Goal: Task Accomplishment & Management: Manage account settings

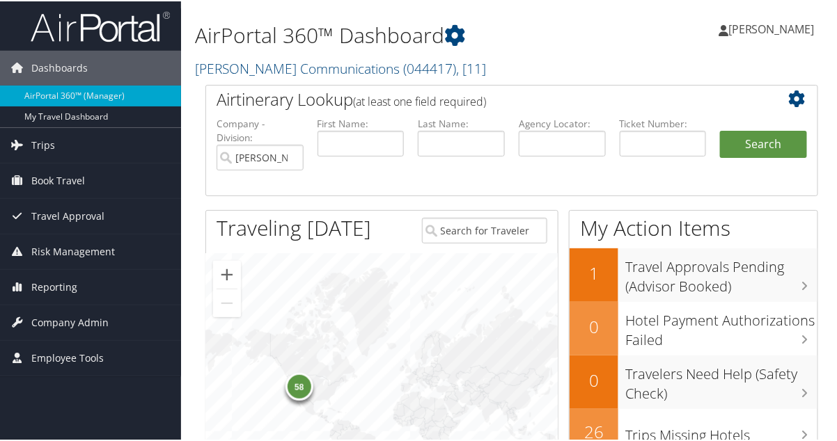
click at [774, 22] on span "[PERSON_NAME]" at bounding box center [771, 27] width 86 height 15
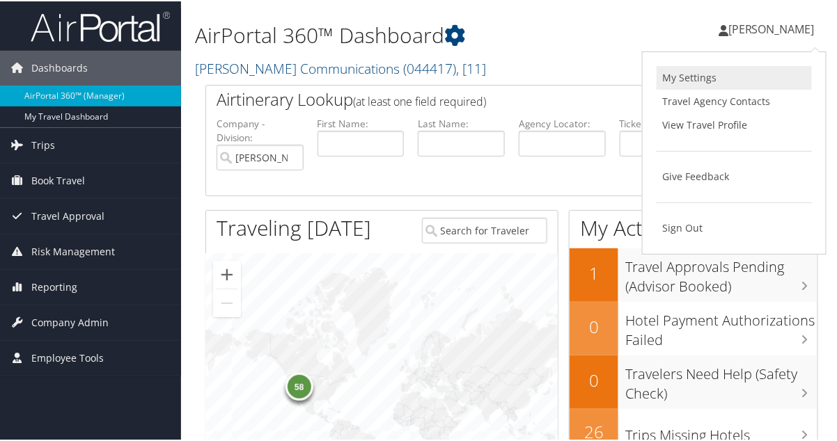
click at [713, 81] on link "My Settings" at bounding box center [733, 77] width 155 height 24
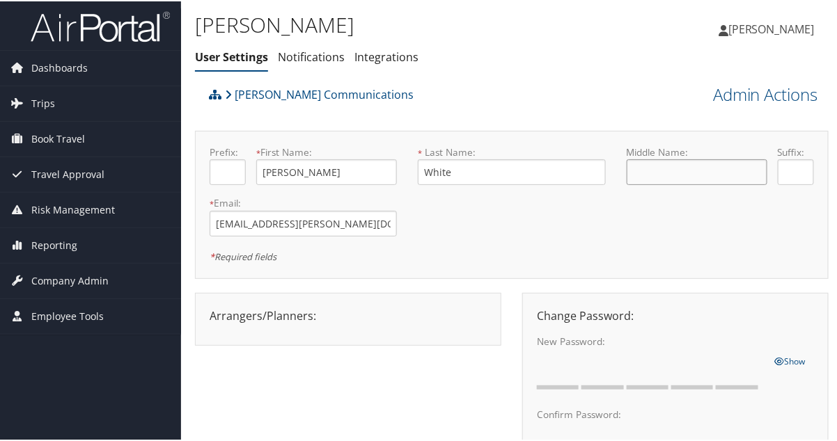
click at [676, 171] on input "text" at bounding box center [696, 171] width 141 height 26
type input "[PERSON_NAME]"
click at [48, 65] on span "Dashboards" at bounding box center [59, 66] width 56 height 35
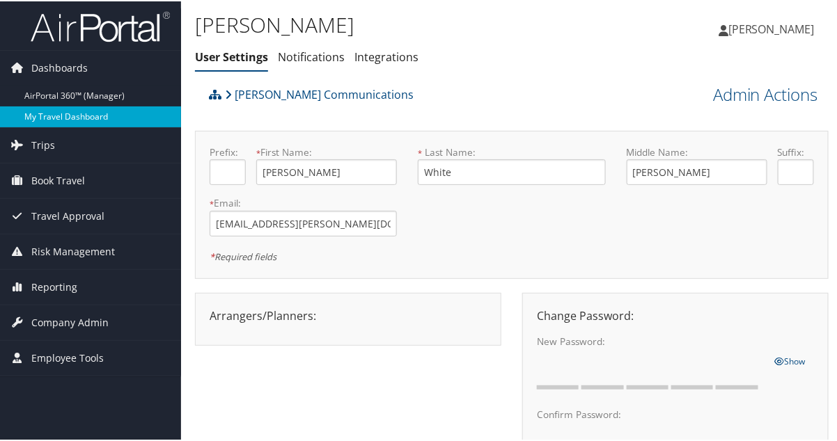
click at [68, 114] on link "My Travel Dashboard" at bounding box center [90, 115] width 181 height 21
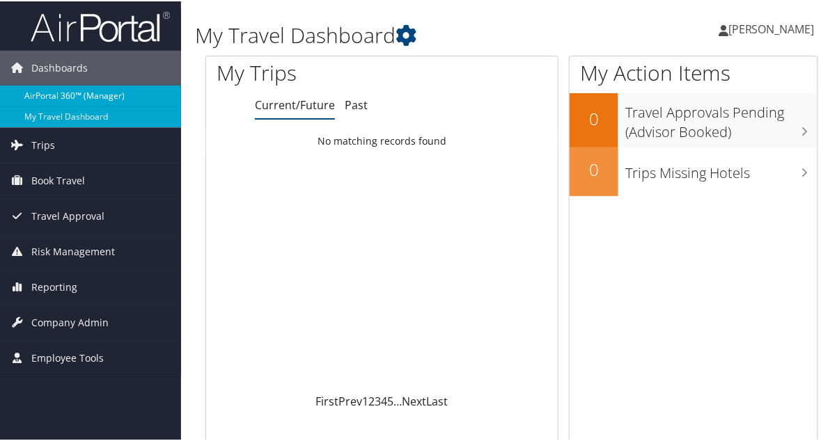
click at [93, 92] on link "AirPortal 360™ (Manager)" at bounding box center [90, 94] width 181 height 21
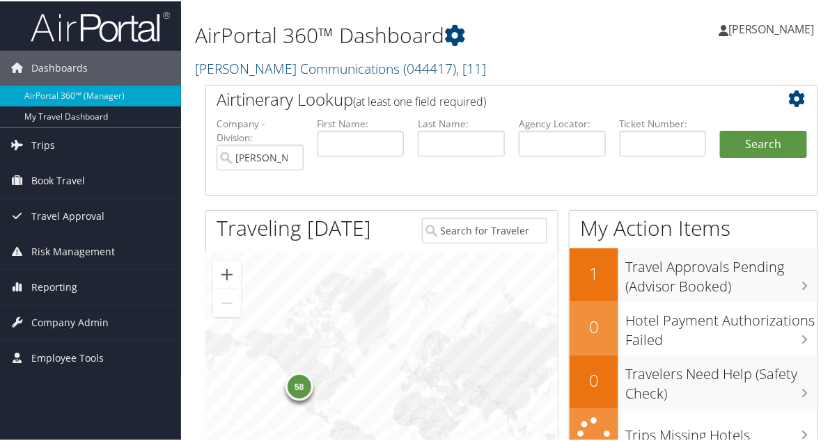
click at [778, 31] on span "[PERSON_NAME]" at bounding box center [771, 27] width 86 height 15
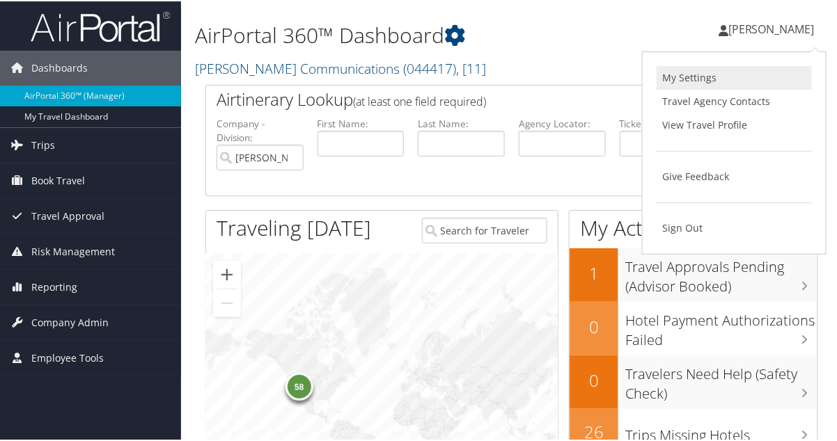
click at [699, 74] on link "My Settings" at bounding box center [733, 77] width 155 height 24
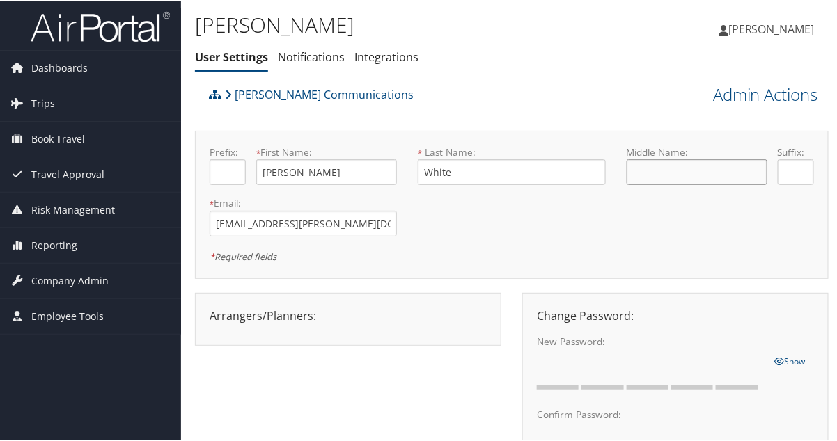
click at [682, 177] on input "text" at bounding box center [696, 171] width 141 height 26
type input "L"
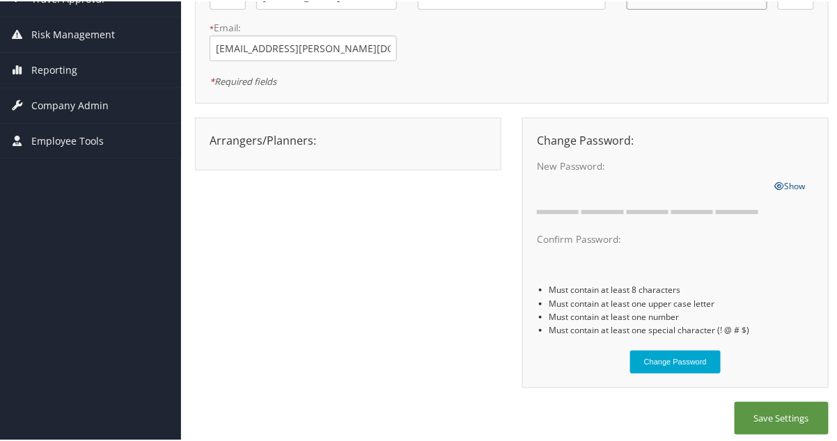
scroll to position [181, 0]
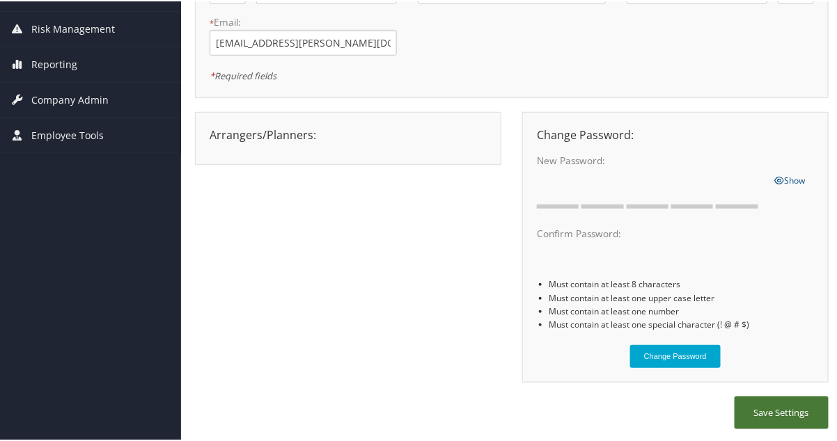
click at [798, 413] on button "Save Settings" at bounding box center [781, 411] width 94 height 33
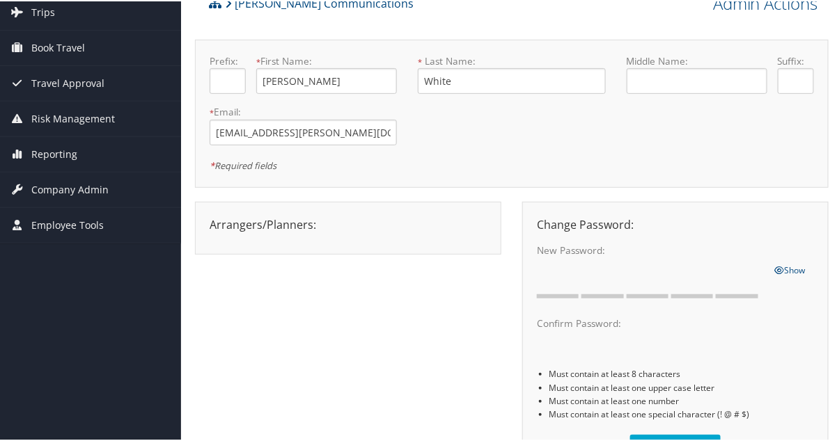
scroll to position [0, 0]
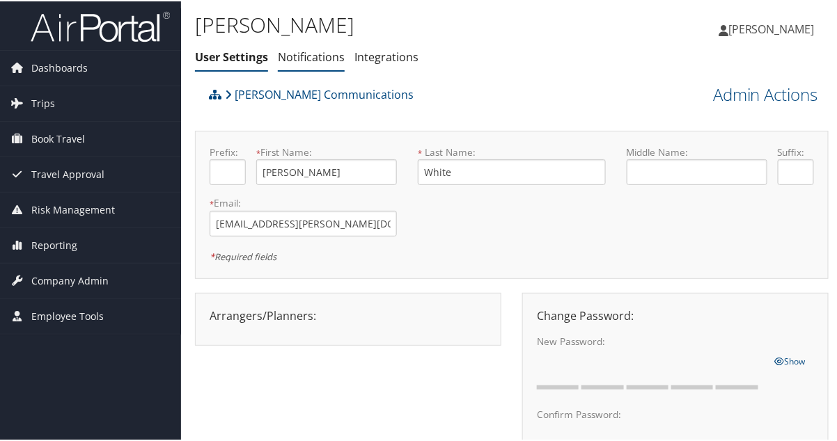
click at [314, 49] on link "Notifications" at bounding box center [311, 55] width 67 height 15
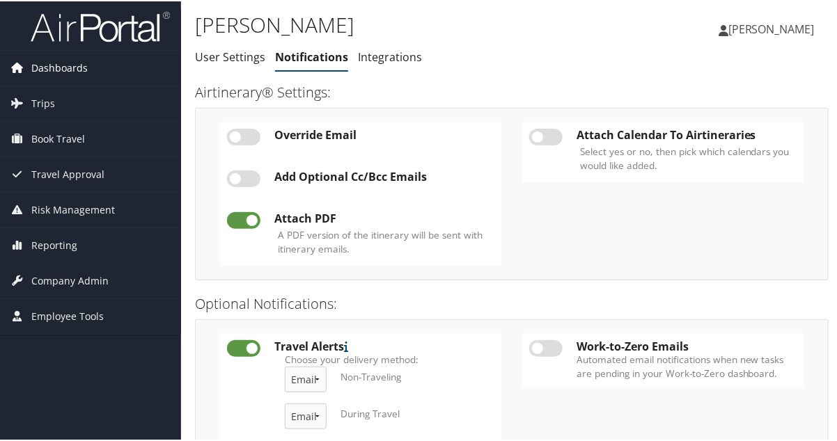
click at [71, 67] on span "Dashboards" at bounding box center [59, 66] width 56 height 35
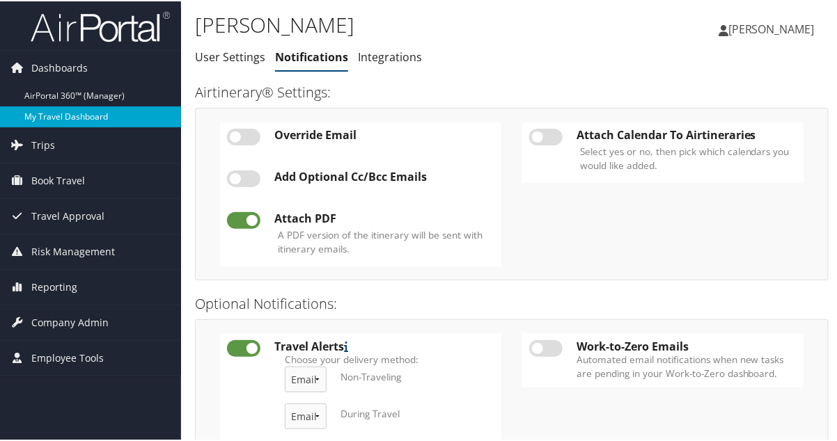
click at [72, 109] on link "My Travel Dashboard" at bounding box center [90, 115] width 181 height 21
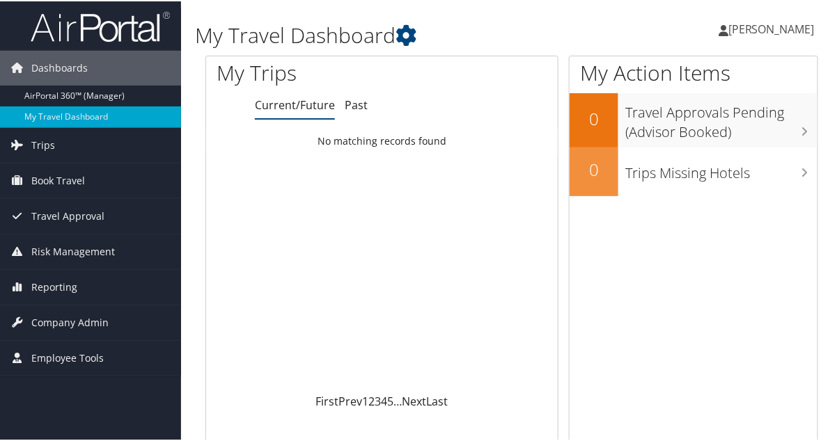
click at [777, 30] on span "[PERSON_NAME]" at bounding box center [771, 27] width 86 height 15
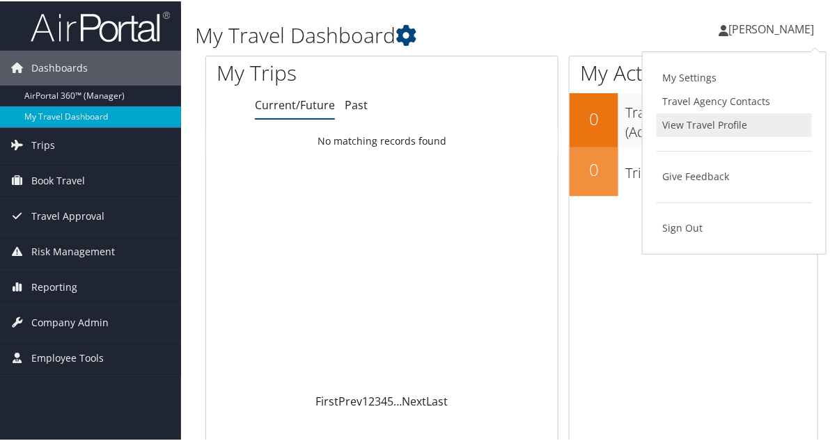
click at [743, 134] on link "View Travel Profile" at bounding box center [733, 124] width 155 height 24
